Goal: Information Seeking & Learning: Understand process/instructions

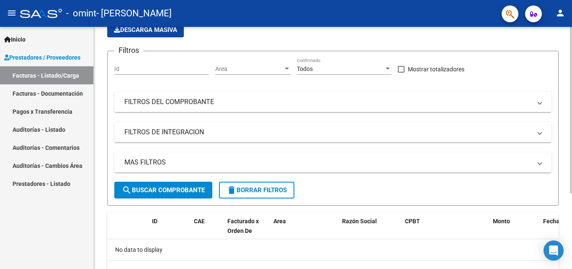
scroll to position [84, 0]
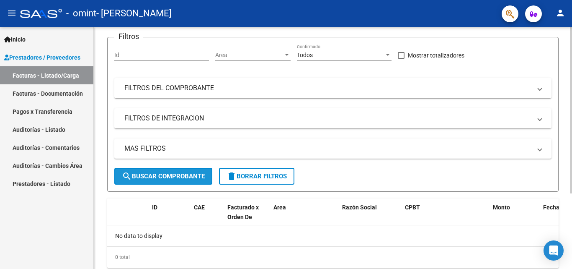
click at [196, 176] on span "search Buscar Comprobante" at bounding box center [163, 176] width 83 height 8
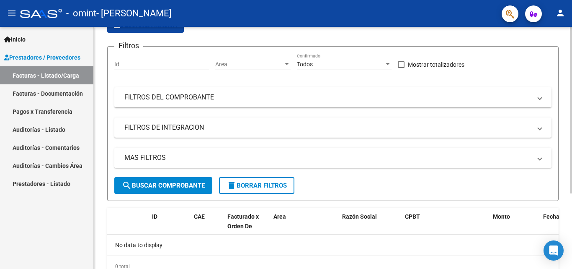
scroll to position [26, 0]
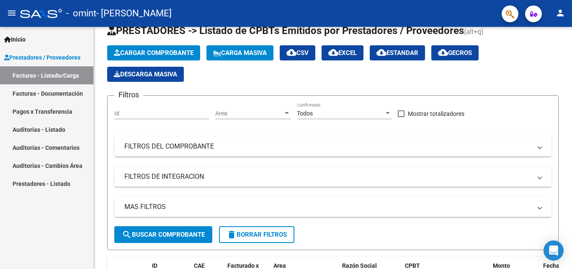
click at [77, 59] on span "Prestadores / Proveedores" at bounding box center [42, 57] width 76 height 9
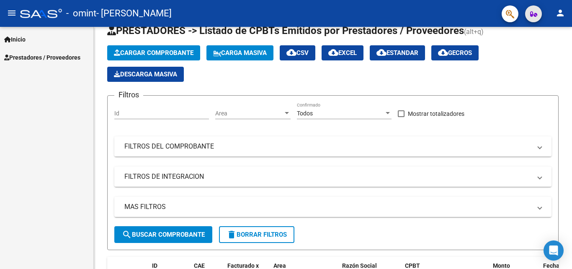
click at [529, 14] on button "button" at bounding box center [533, 13] width 17 height 17
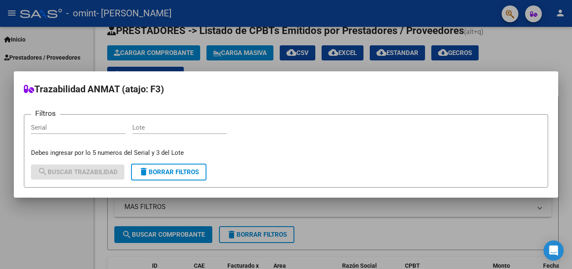
click at [519, 16] on div at bounding box center [286, 134] width 572 height 269
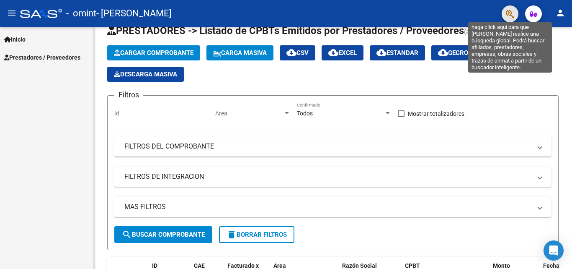
click at [507, 16] on icon "button" at bounding box center [510, 14] width 8 height 10
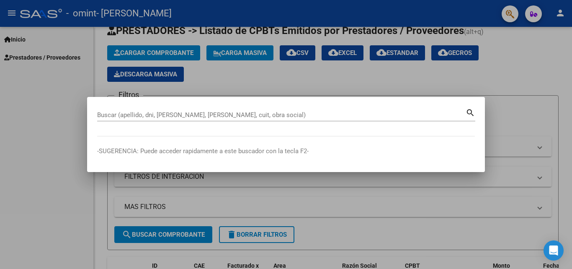
click at [468, 112] on mat-icon "search" at bounding box center [471, 112] width 10 height 10
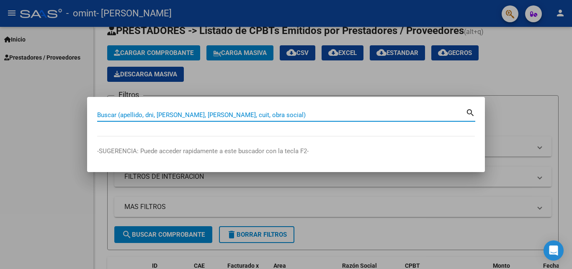
click at [440, 116] on input "Buscar (apellido, dni, cuil, nro traspaso, cuit, obra social)" at bounding box center [281, 115] width 369 height 8
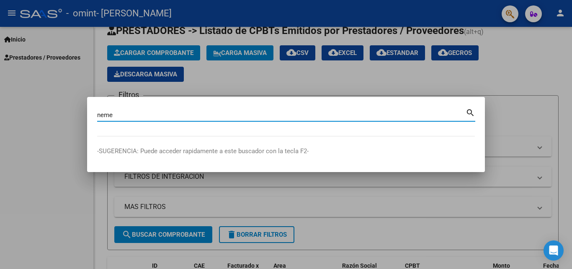
type input "neme"
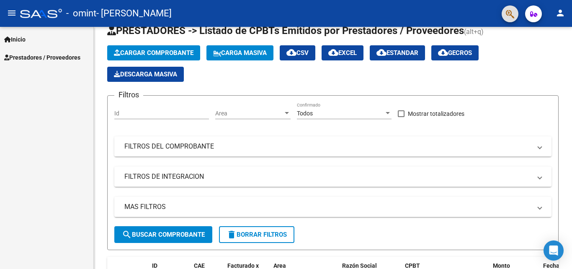
click at [41, 37] on link "Inicio" at bounding box center [46, 39] width 93 height 18
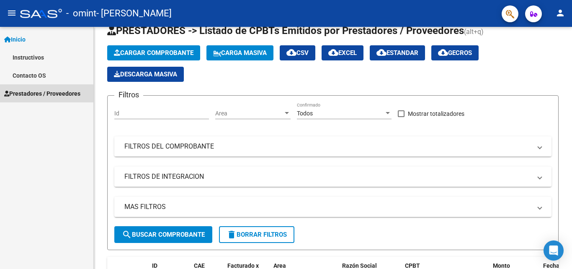
click at [59, 98] on link "Prestadores / Proveedores" at bounding box center [46, 93] width 93 height 18
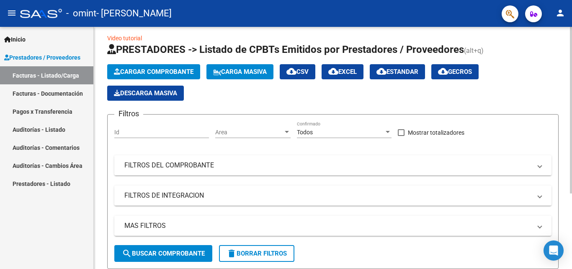
scroll to position [0, 0]
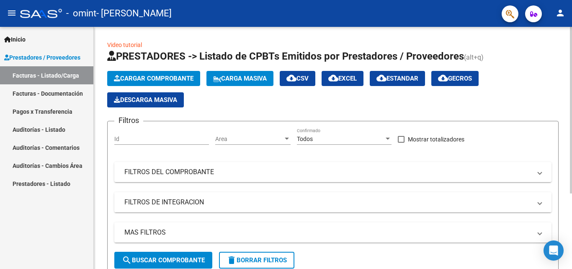
click at [256, 204] on mat-panel-title "FILTROS DE INTEGRACION" at bounding box center [327, 201] width 407 height 9
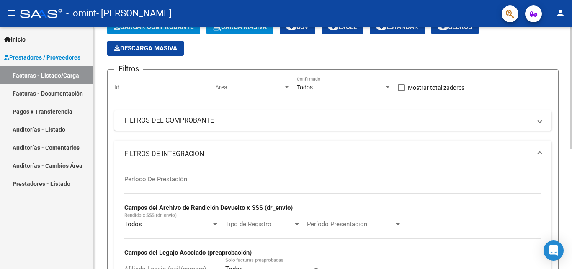
scroll to position [84, 0]
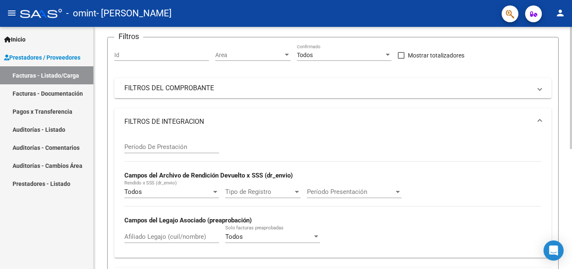
click at [179, 154] on div "Período De Prestación" at bounding box center [171, 148] width 95 height 26
click at [180, 150] on input "Período De Prestación" at bounding box center [171, 147] width 95 height 8
type input "2"
type input "062025"
click at [236, 237] on span "Todos" at bounding box center [234, 237] width 18 height 8
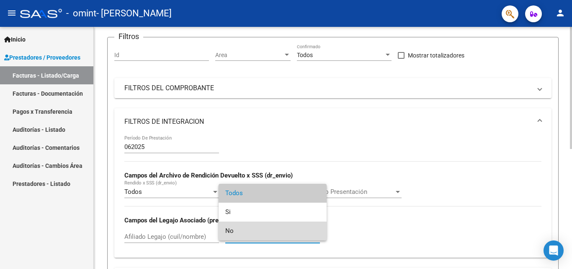
click at [236, 237] on span "No" at bounding box center [272, 230] width 95 height 19
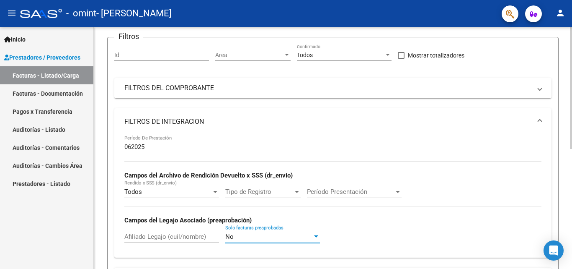
click at [205, 240] on div "Afiliado Legajo (cuil/nombre)" at bounding box center [171, 234] width 95 height 18
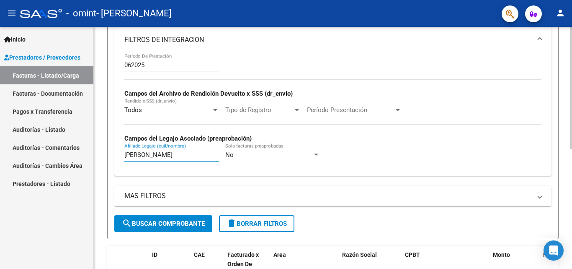
scroll to position [168, 0]
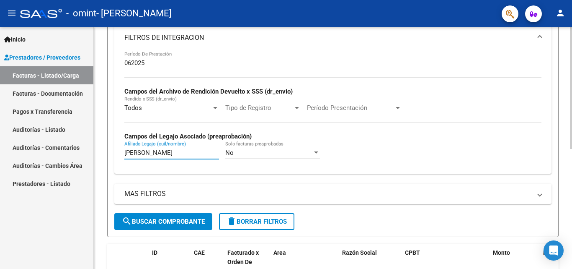
type input "neme guidi antonio"
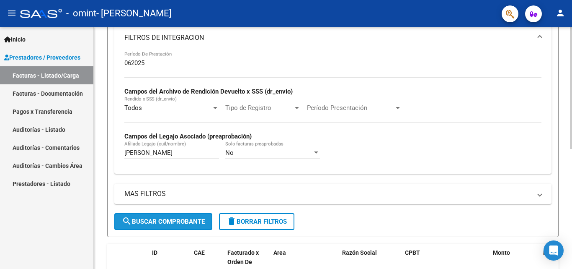
click at [164, 215] on button "search Buscar Comprobante" at bounding box center [163, 221] width 98 height 17
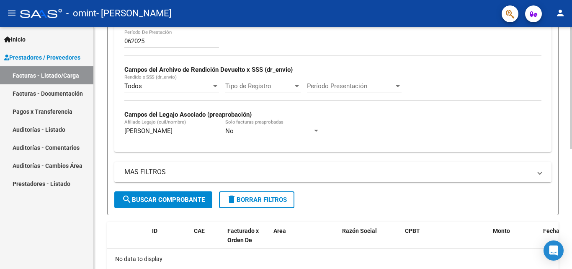
scroll to position [209, 0]
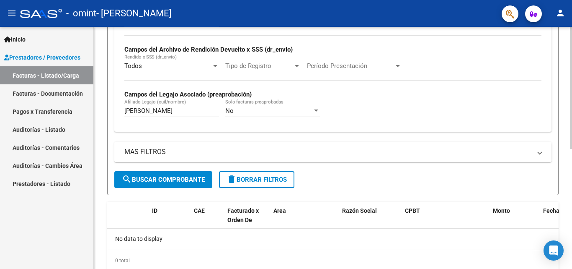
click at [478, 154] on mat-panel-title "MAS FILTROS" at bounding box center [327, 151] width 407 height 9
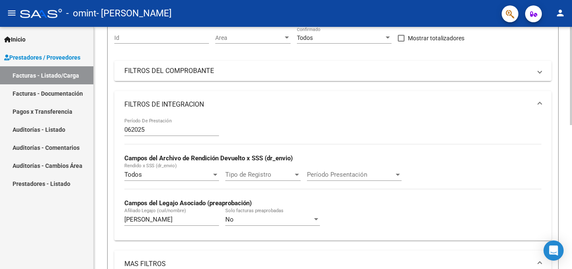
scroll to position [84, 0]
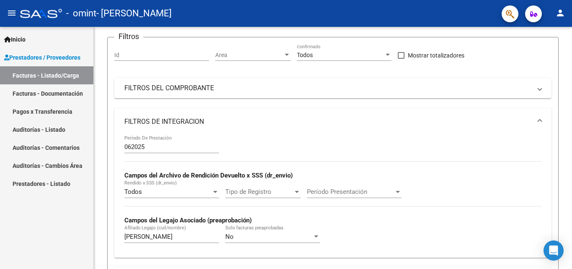
click at [68, 94] on link "Facturas - Documentación" at bounding box center [46, 93] width 93 height 18
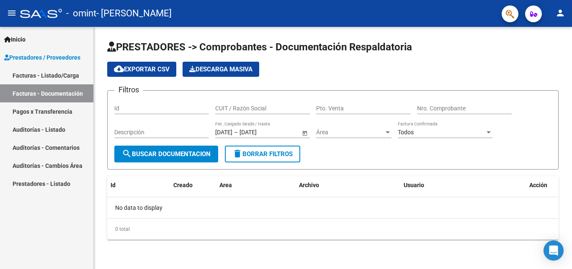
click at [148, 157] on span "search Buscar Documentacion" at bounding box center [166, 154] width 89 height 8
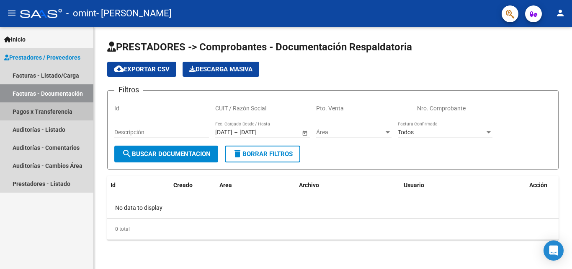
click at [65, 112] on link "Pagos x Transferencia" at bounding box center [46, 111] width 93 height 18
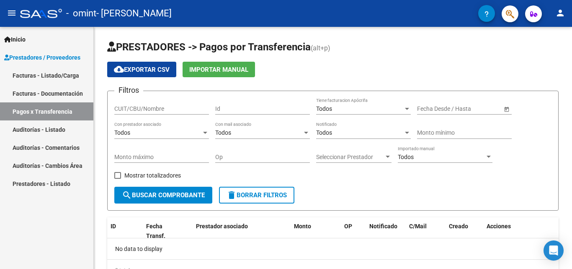
click at [60, 73] on link "Facturas - Listado/Carga" at bounding box center [46, 75] width 93 height 18
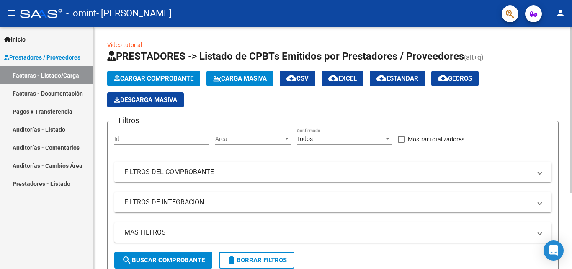
click at [161, 172] on mat-panel-title "FILTROS DEL COMPROBANTE" at bounding box center [327, 171] width 407 height 9
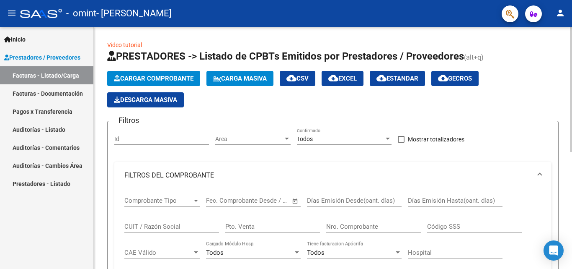
click at [165, 79] on span "Cargar Comprobante" at bounding box center [154, 79] width 80 height 8
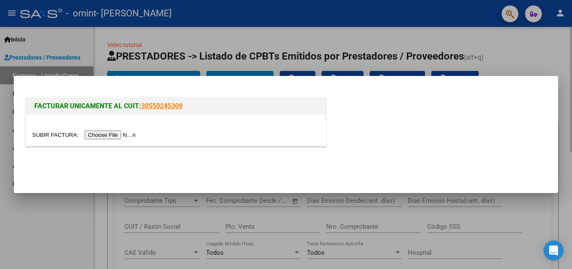
click at [514, 50] on div at bounding box center [286, 134] width 572 height 269
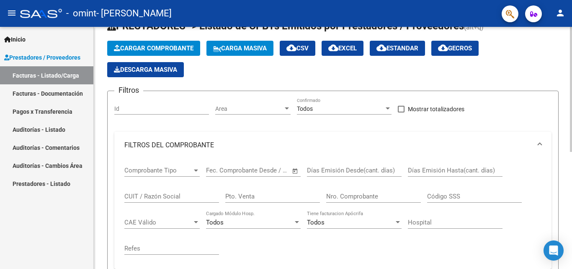
scroll to position [42, 0]
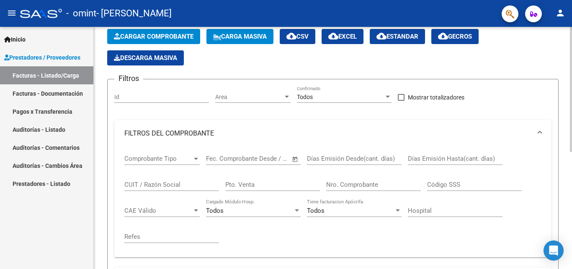
click at [338, 214] on div "Todos Tiene facturacion Apócrifa" at bounding box center [354, 208] width 95 height 18
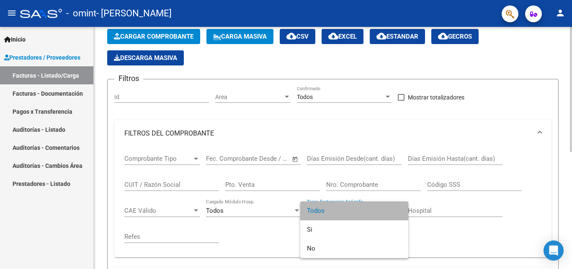
click at [338, 214] on span "Todos" at bounding box center [354, 210] width 95 height 19
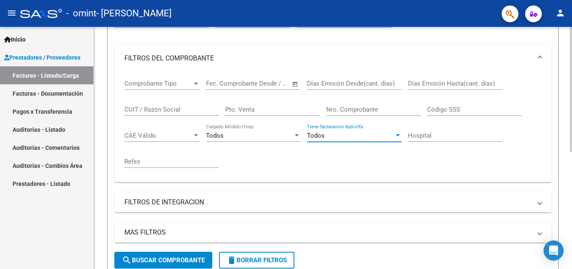
scroll to position [209, 0]
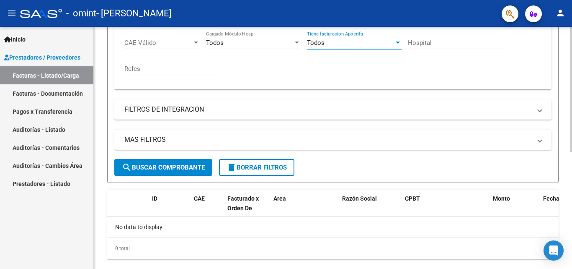
click at [189, 162] on button "search Buscar Comprobante" at bounding box center [163, 167] width 98 height 17
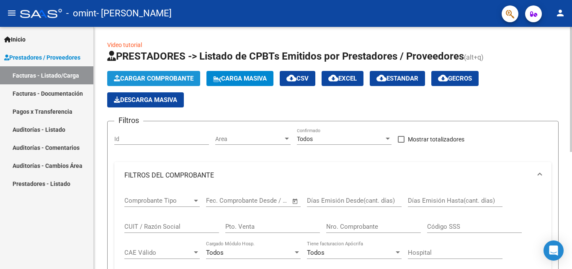
click at [119, 74] on button "Cargar Comprobante" at bounding box center [153, 78] width 93 height 15
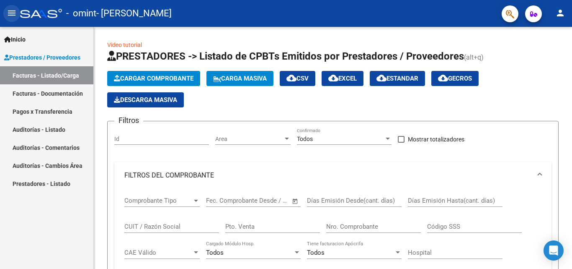
click at [13, 8] on mat-icon "menu" at bounding box center [12, 13] width 10 height 10
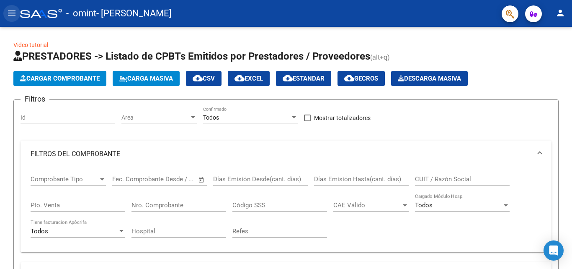
click at [13, 8] on mat-icon "menu" at bounding box center [12, 13] width 10 height 10
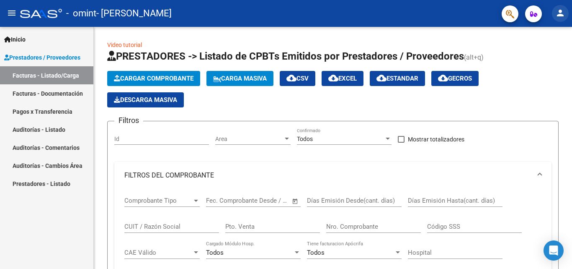
click at [560, 12] on mat-icon "person" at bounding box center [561, 13] width 10 height 10
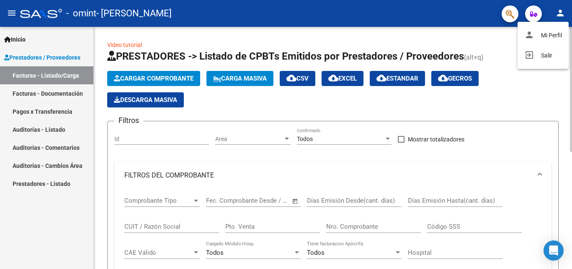
click at [447, 113] on div at bounding box center [286, 134] width 572 height 269
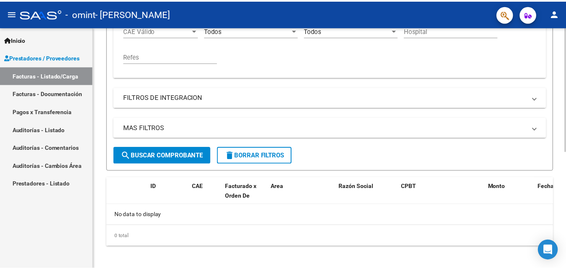
scroll to position [226, 0]
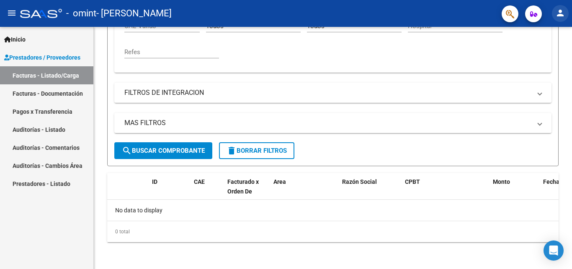
click at [565, 15] on mat-icon "person" at bounding box center [561, 13] width 10 height 10
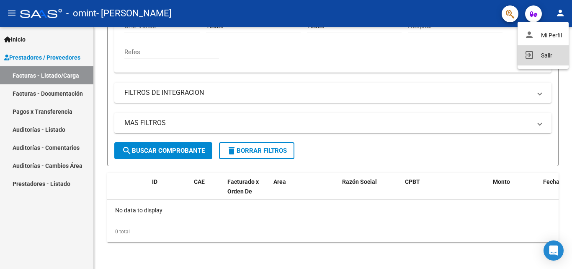
click at [540, 57] on button "exit_to_app Salir" at bounding box center [543, 55] width 51 height 20
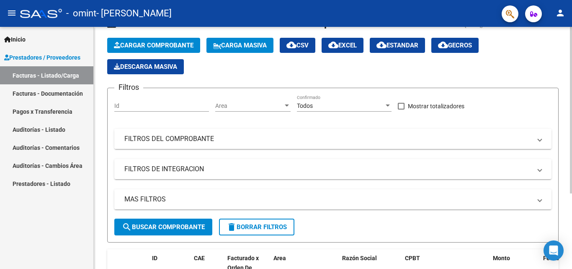
scroll to position [84, 0]
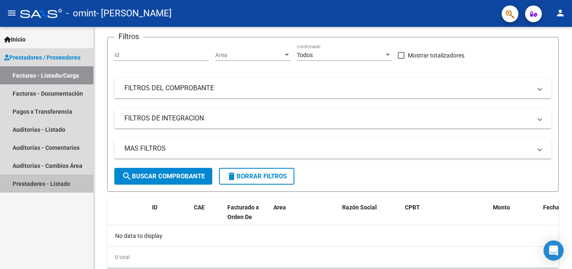
click at [54, 183] on link "Prestadores - Listado" at bounding box center [46, 183] width 93 height 18
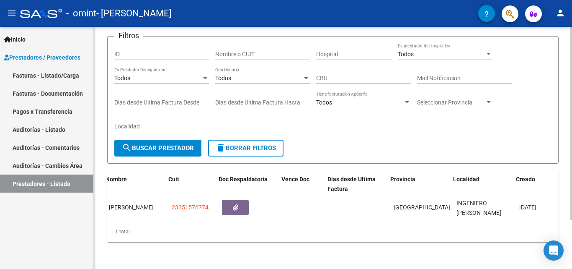
scroll to position [0, 43]
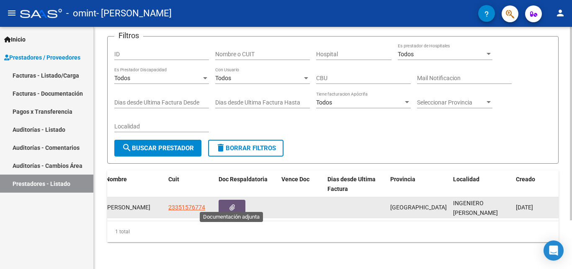
click at [236, 200] on button "button" at bounding box center [232, 207] width 27 height 16
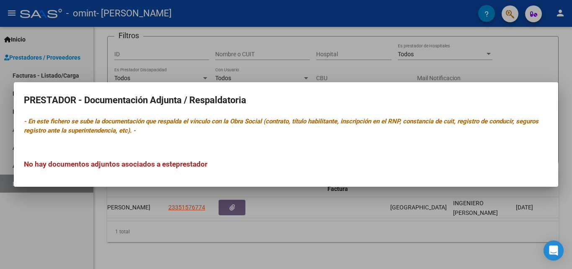
click at [346, 204] on div at bounding box center [286, 134] width 572 height 269
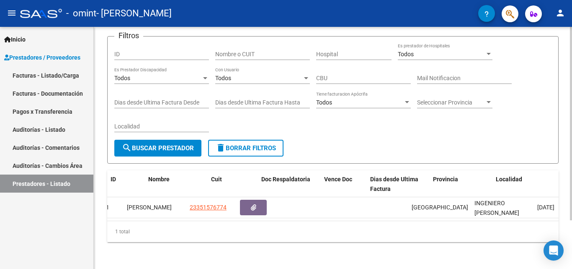
scroll to position [0, 0]
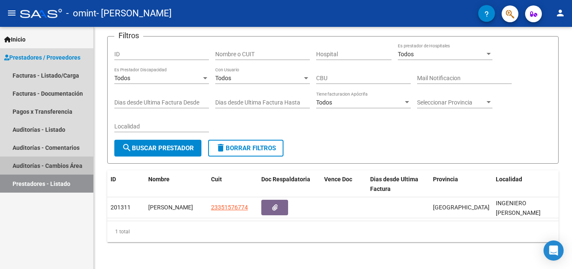
click at [56, 162] on link "Auditorías - Cambios Área" at bounding box center [46, 165] width 93 height 18
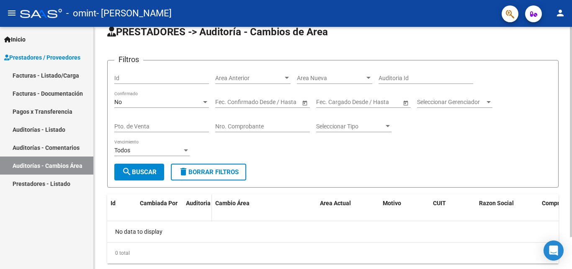
scroll to position [36, 0]
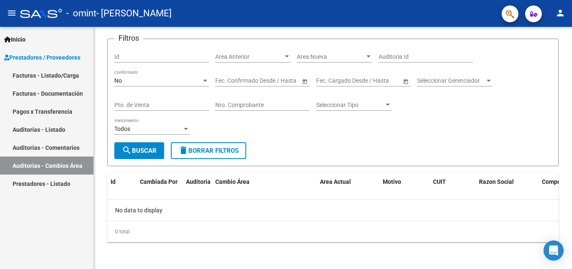
click at [73, 154] on link "Auditorías - Comentarios" at bounding box center [46, 147] width 93 height 18
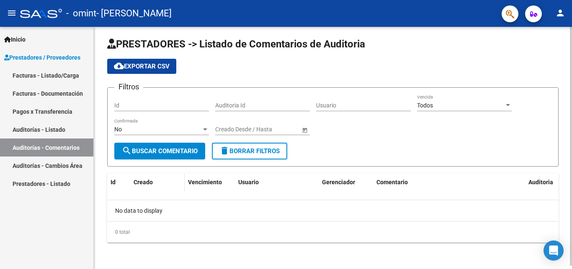
scroll to position [3, 0]
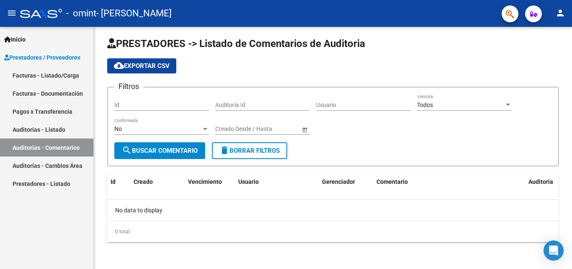
click at [62, 132] on link "Auditorías - Listado" at bounding box center [46, 129] width 93 height 18
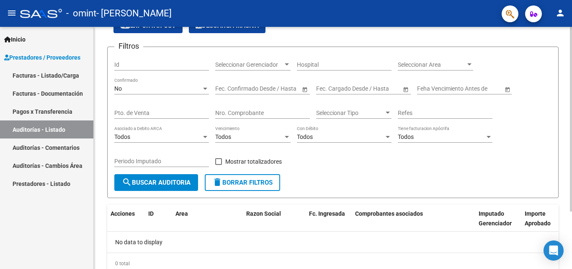
scroll to position [75, 0]
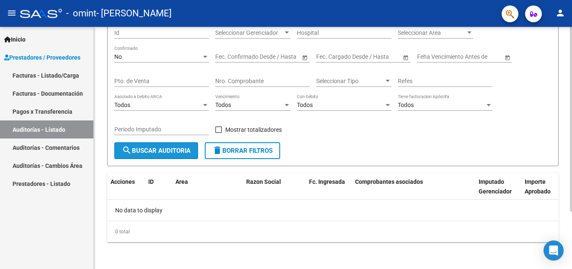
click at [164, 150] on span "search Buscar Auditoria" at bounding box center [156, 151] width 69 height 8
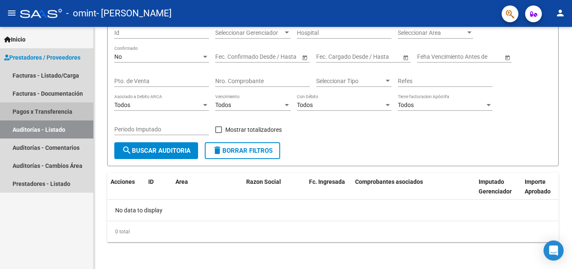
click at [62, 109] on link "Pagos x Transferencia" at bounding box center [46, 111] width 93 height 18
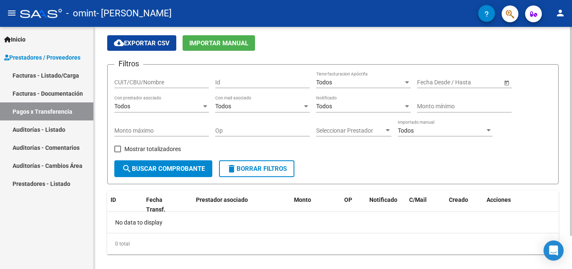
scroll to position [39, 0]
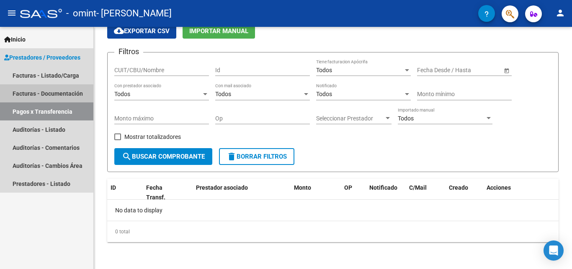
click at [57, 93] on link "Facturas - Documentación" at bounding box center [46, 93] width 93 height 18
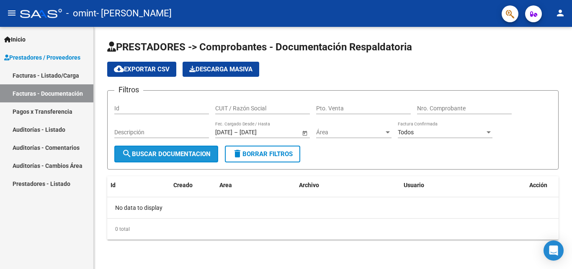
click at [186, 159] on button "search Buscar Documentacion" at bounding box center [166, 153] width 104 height 17
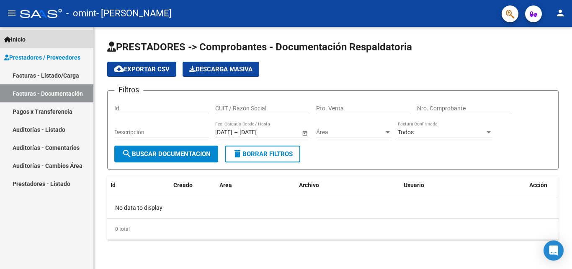
click at [26, 38] on span "Inicio" at bounding box center [14, 39] width 21 height 9
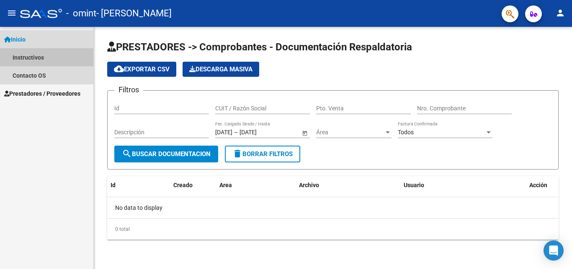
click at [44, 60] on link "Instructivos" at bounding box center [46, 57] width 93 height 18
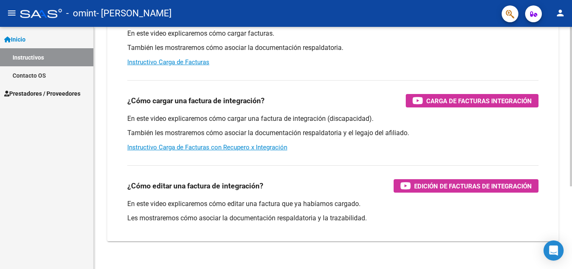
scroll to position [126, 0]
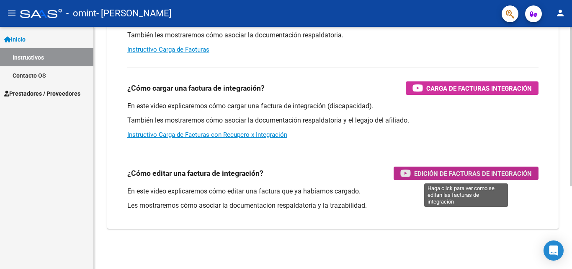
click at [476, 173] on span "Edición de Facturas de integración" at bounding box center [473, 173] width 118 height 10
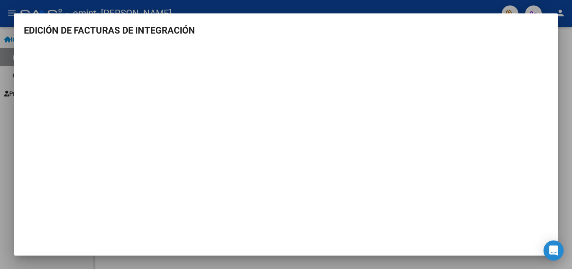
click at [452, 21] on mat-dialog-container "EDICIÓN DE FACTURAS DE INTEGRACIÓN" at bounding box center [286, 134] width 545 height 242
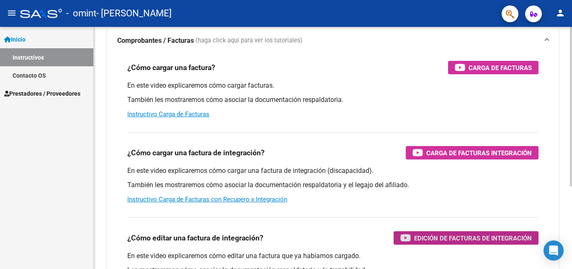
scroll to position [42, 0]
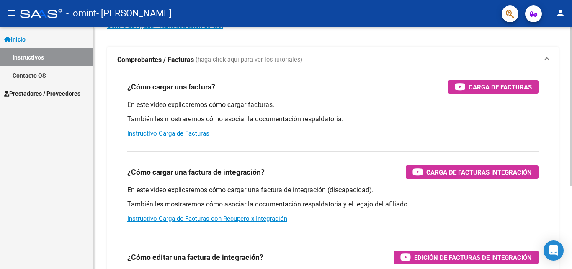
click at [196, 132] on link "Instructivo Carga de Facturas" at bounding box center [168, 133] width 82 height 8
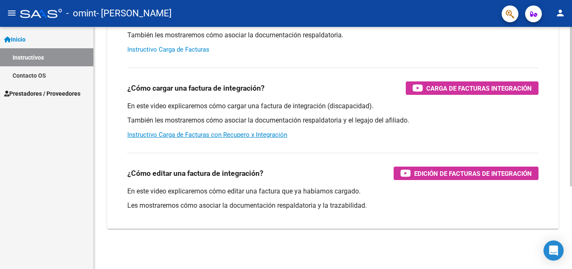
scroll to position [0, 0]
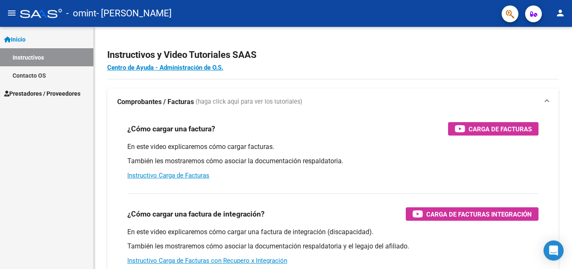
click at [39, 75] on link "Contacto OS" at bounding box center [46, 75] width 93 height 18
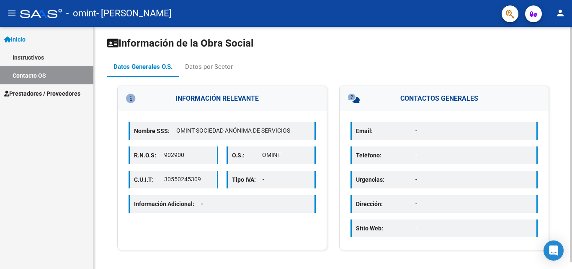
scroll to position [7, 0]
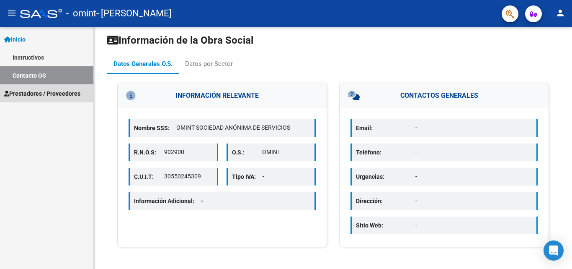
click at [74, 96] on span "Prestadores / Proveedores" at bounding box center [42, 93] width 76 height 9
